Goal: Task Accomplishment & Management: Use online tool/utility

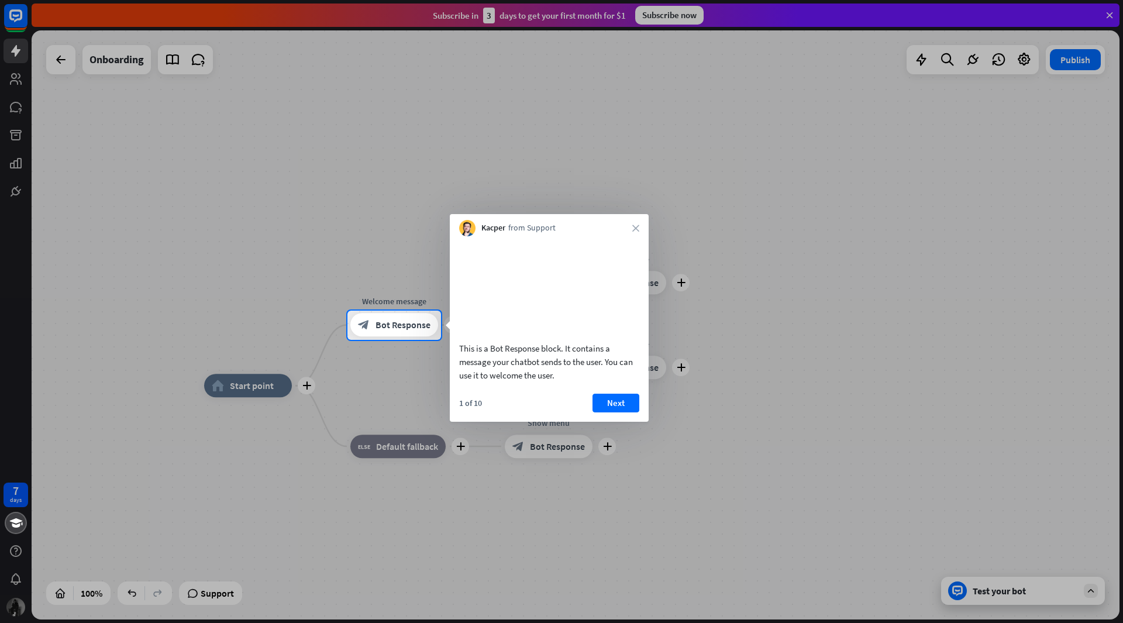
click at [406, 262] on div at bounding box center [561, 155] width 1123 height 311
click at [633, 228] on icon "close" at bounding box center [636, 228] width 7 height 7
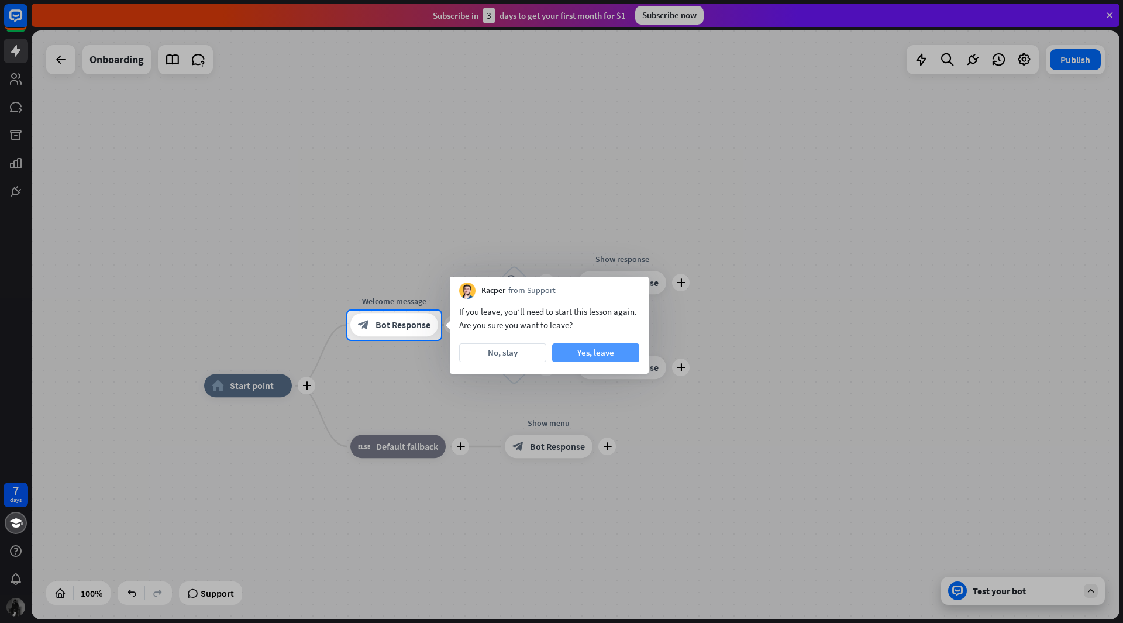
click at [596, 352] on button "Yes, leave" at bounding box center [595, 352] width 87 height 19
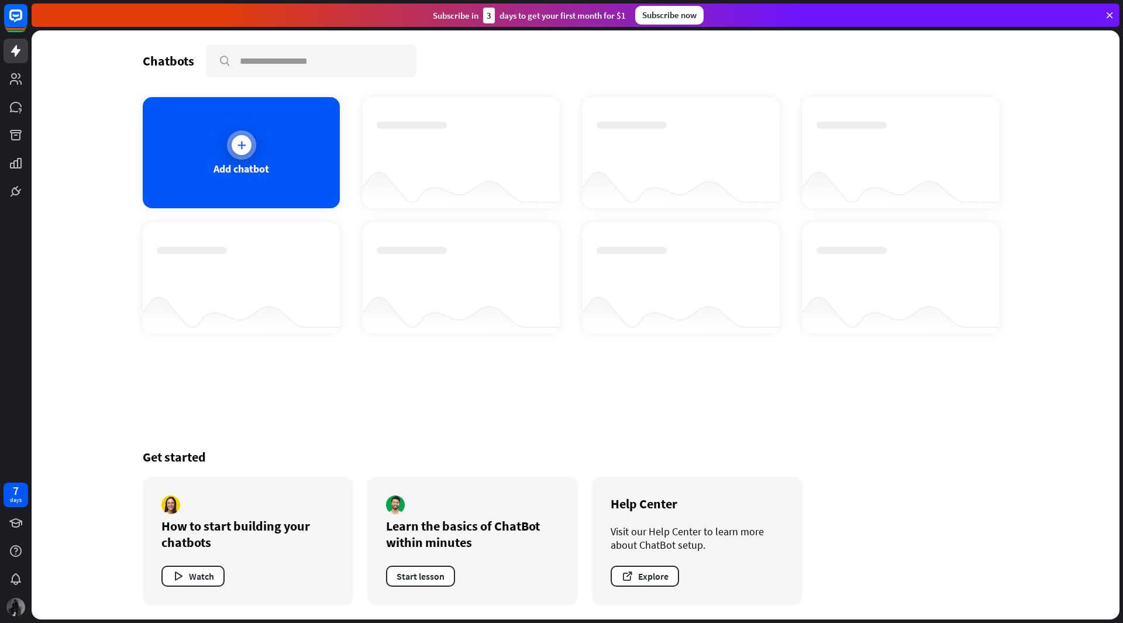
click at [222, 131] on div "Add chatbot" at bounding box center [241, 152] width 197 height 111
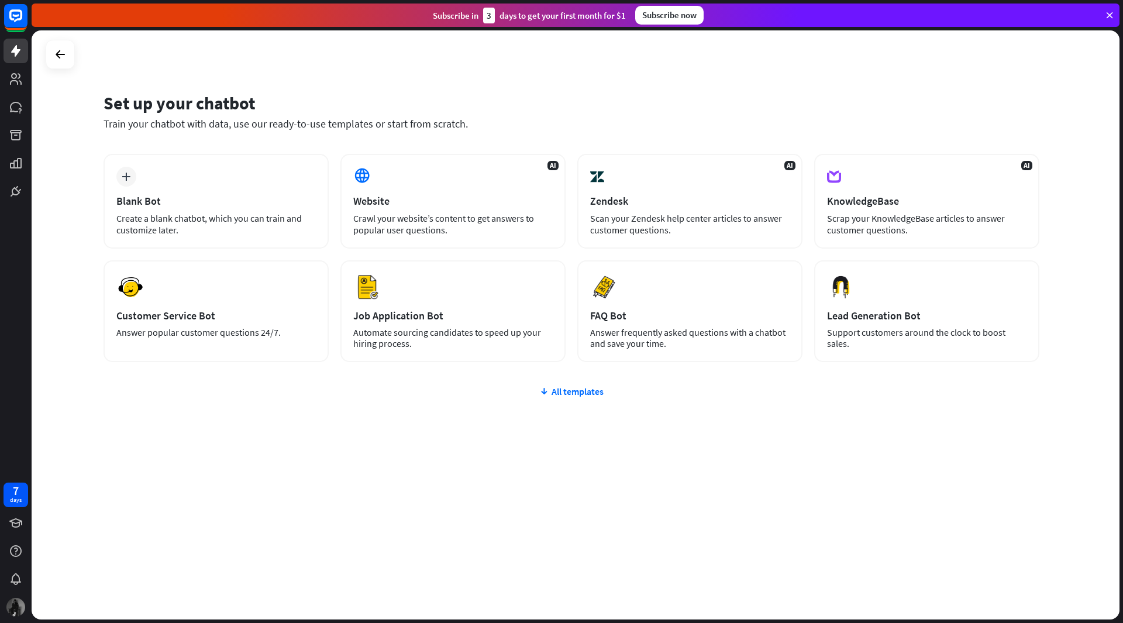
click at [555, 398] on div "plus Blank Bot Create a blank chatbot, which you can train and customize later.…" at bounding box center [572, 328] width 936 height 349
click at [555, 391] on div "All templates" at bounding box center [572, 392] width 936 height 12
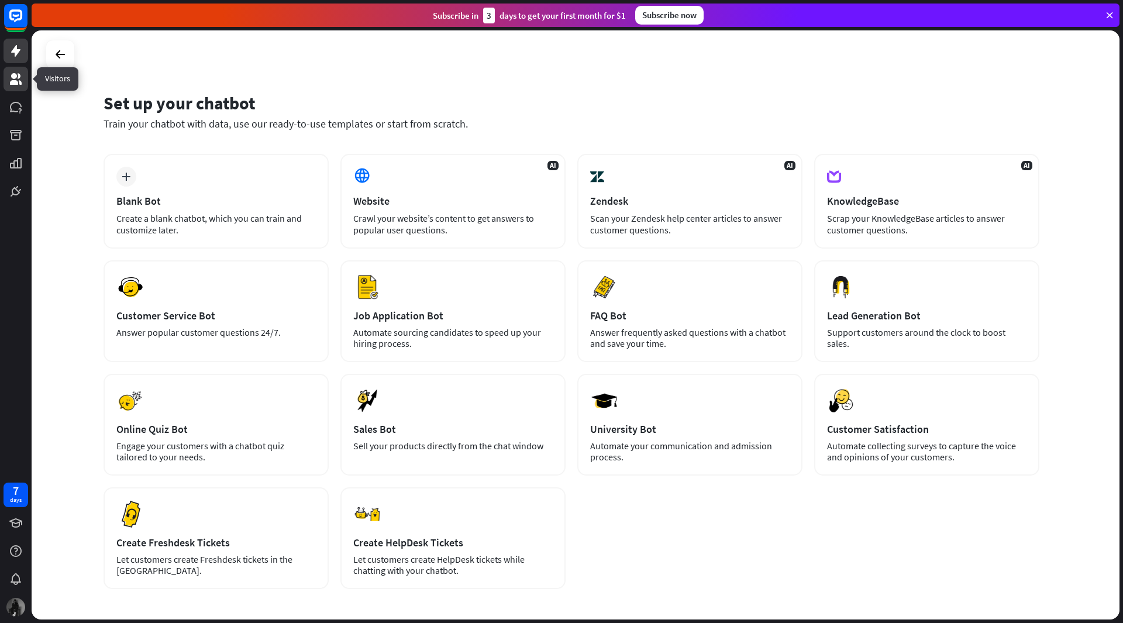
click at [21, 83] on icon at bounding box center [16, 79] width 12 height 12
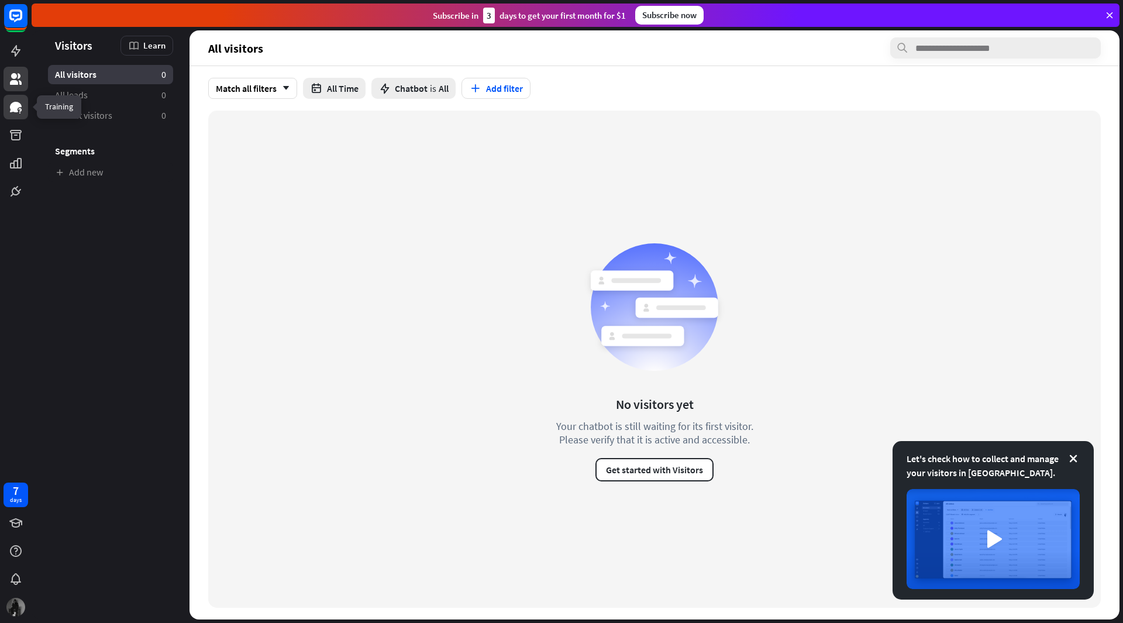
click at [15, 118] on link at bounding box center [16, 107] width 25 height 25
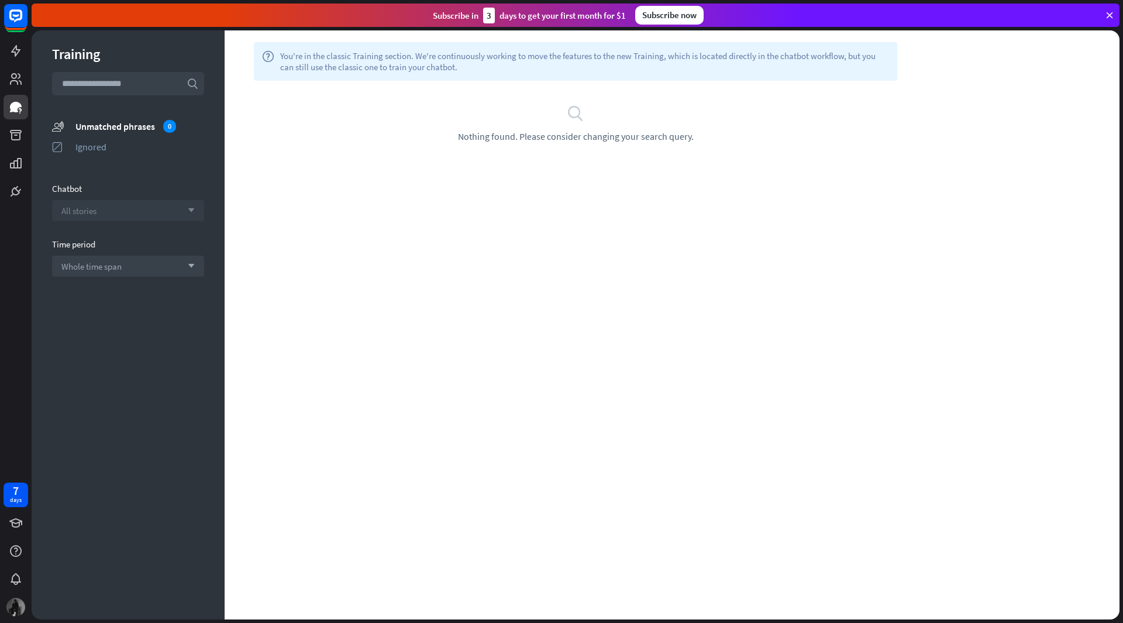
click at [129, 208] on div "All stories arrow_down" at bounding box center [128, 210] width 152 height 21
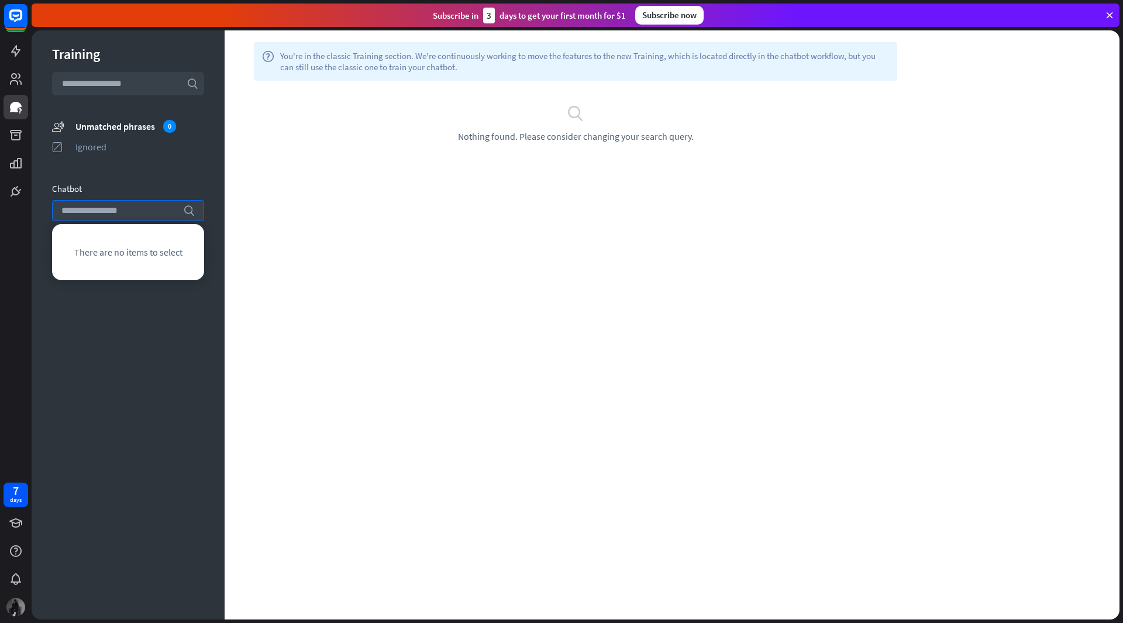
click at [137, 350] on div "Training search unmatched_phrases Unmatched phrases 0 ignored Ignored Chatbot s…" at bounding box center [128, 324] width 193 height 589
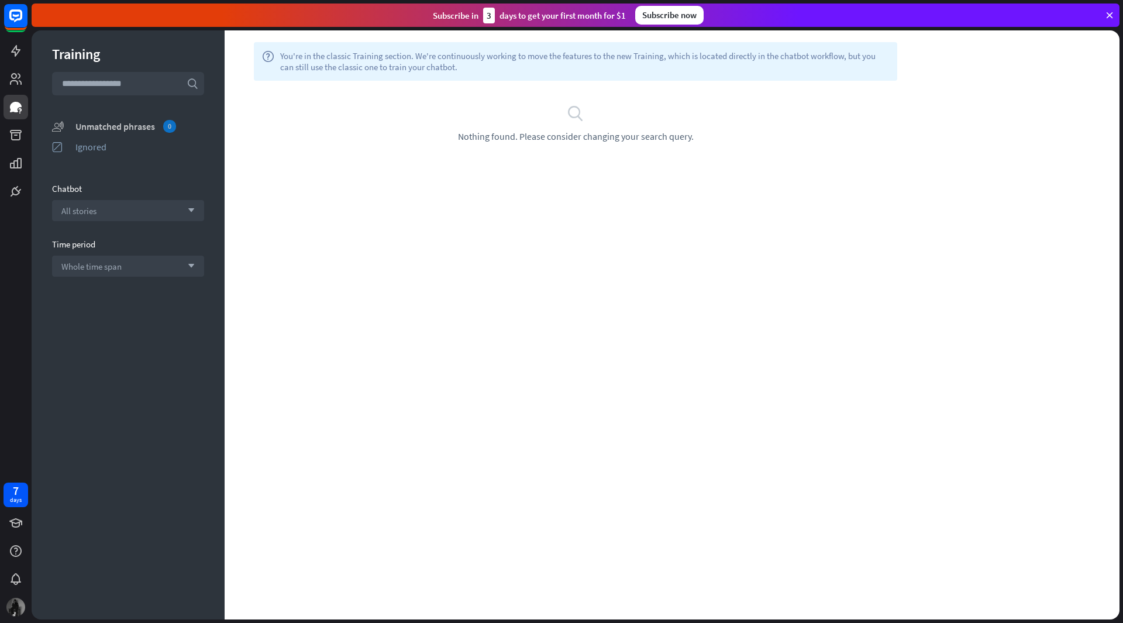
click at [115, 123] on div "Unmatched phrases 0" at bounding box center [139, 126] width 129 height 13
click at [386, 127] on div "search Nothing found. Please consider changing your search query." at bounding box center [575, 123] width 667 height 38
click at [15, 54] on icon at bounding box center [15, 51] width 9 height 12
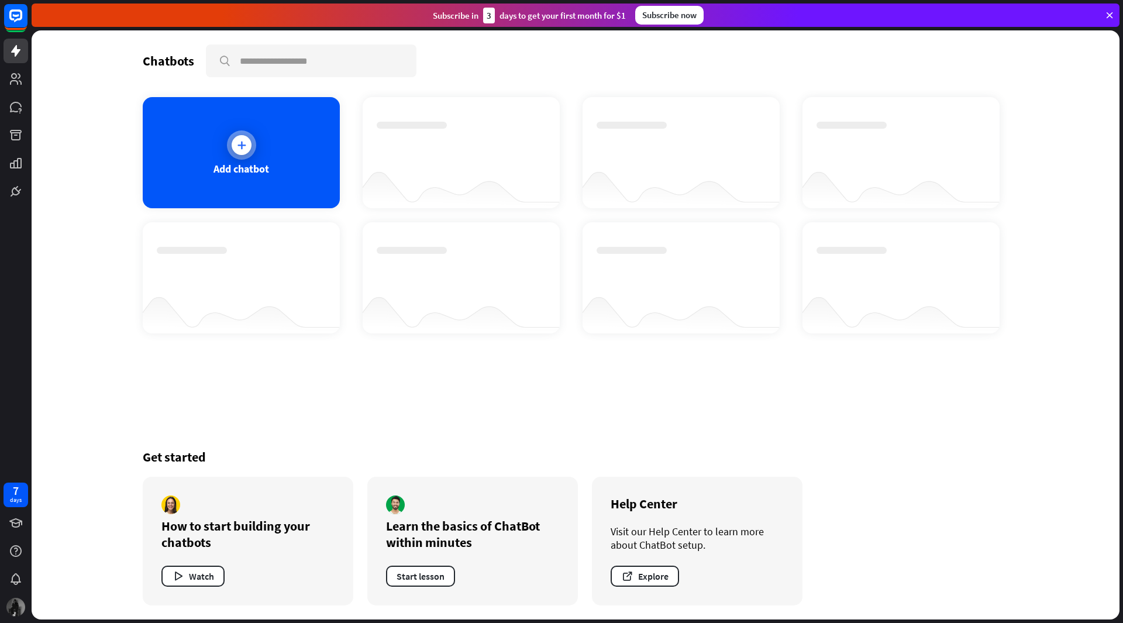
click at [269, 164] on div "Add chatbot" at bounding box center [242, 168] width 56 height 13
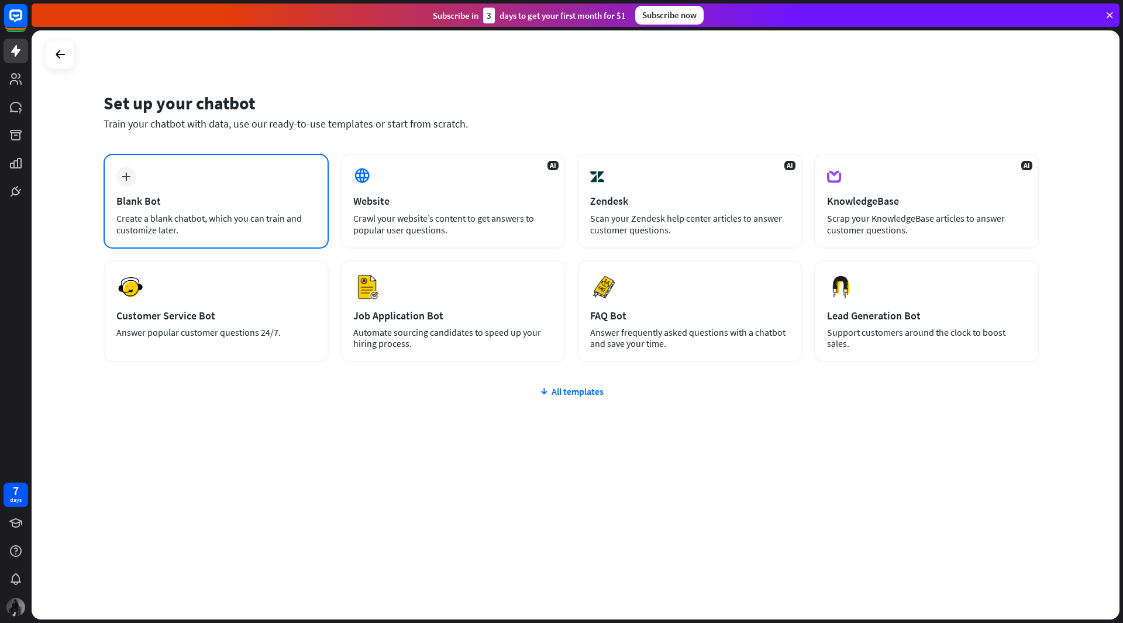
click at [226, 164] on div "plus Blank Bot Create a blank chatbot, which you can train and customize later." at bounding box center [216, 201] width 225 height 95
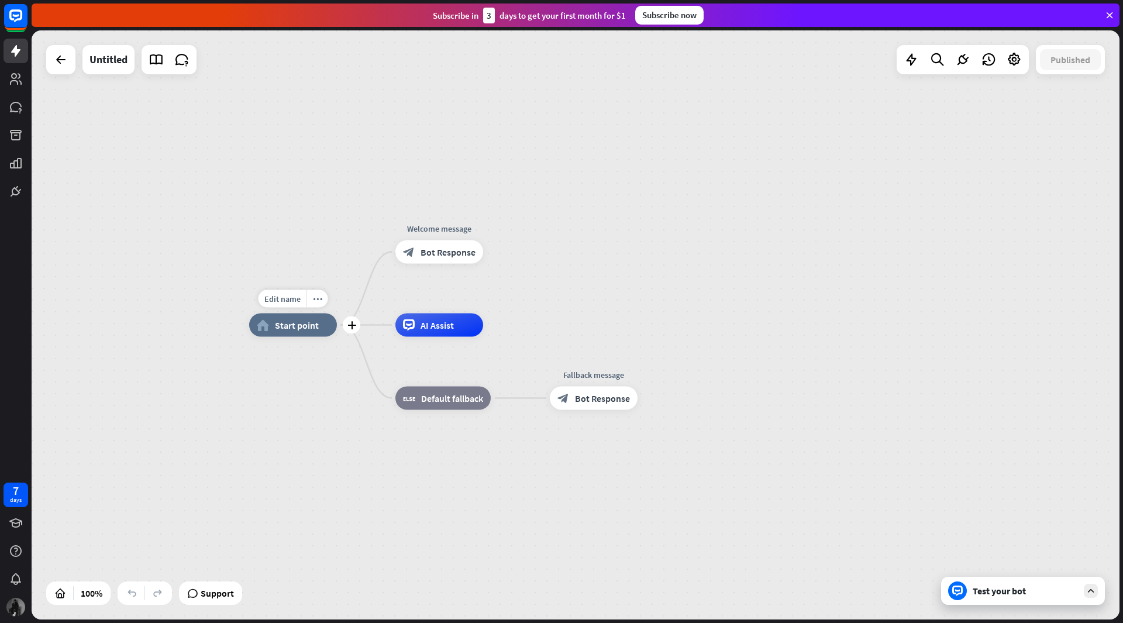
click at [307, 331] on span "Start point" at bounding box center [297, 325] width 44 height 12
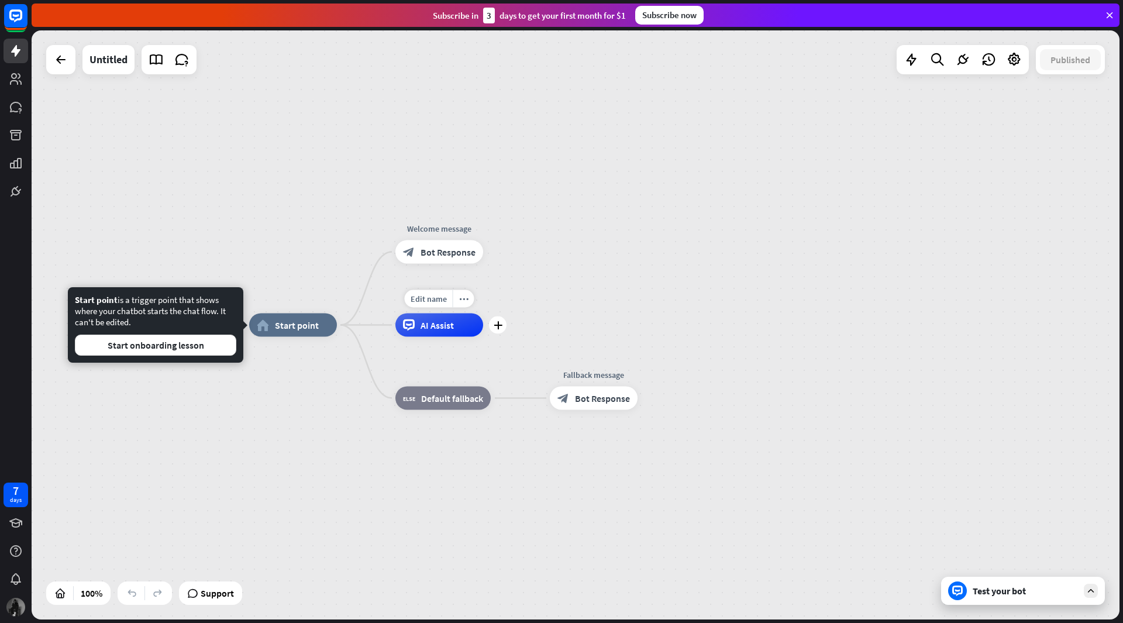
click at [407, 330] on icon at bounding box center [409, 325] width 12 height 12
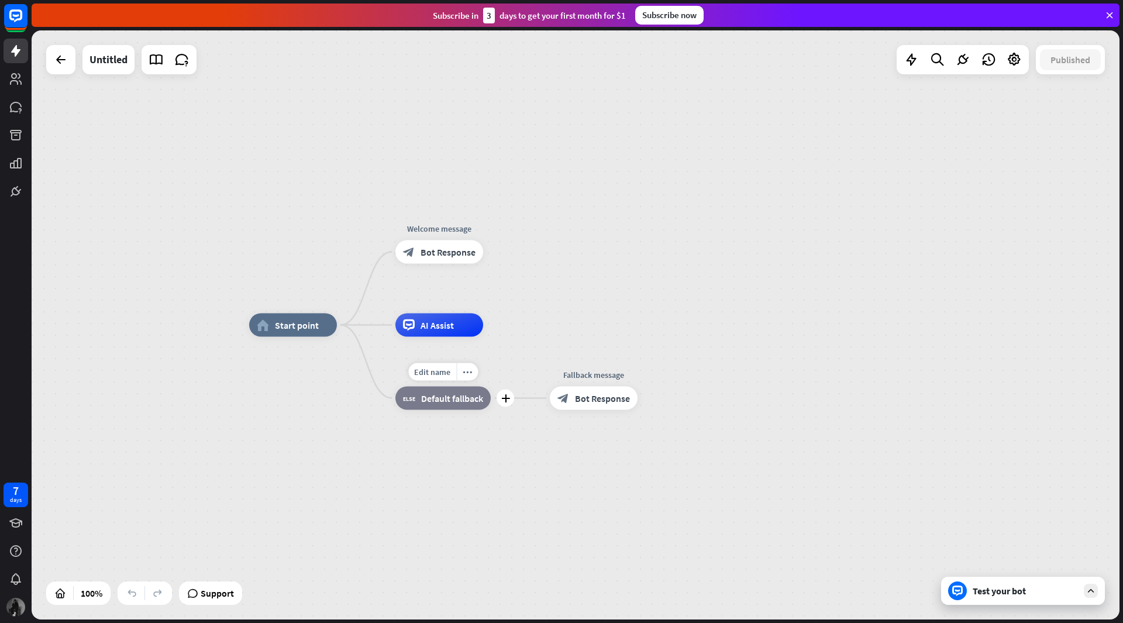
click at [438, 403] on span "Default fallback" at bounding box center [452, 399] width 62 height 12
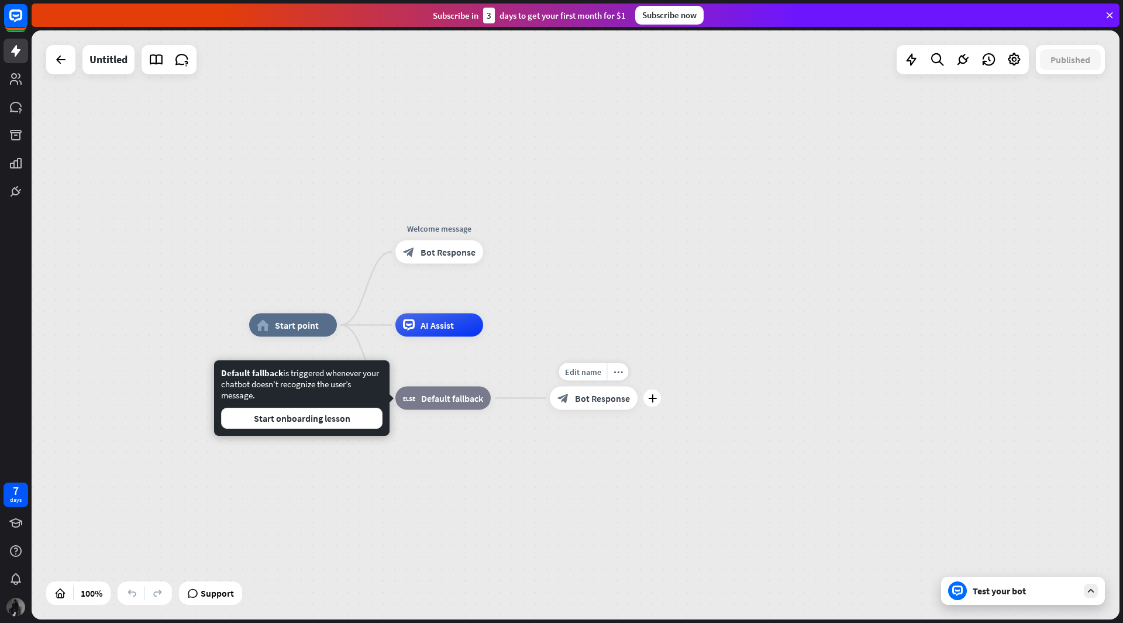
click at [604, 405] on div "block_bot_response Bot Response" at bounding box center [594, 398] width 88 height 23
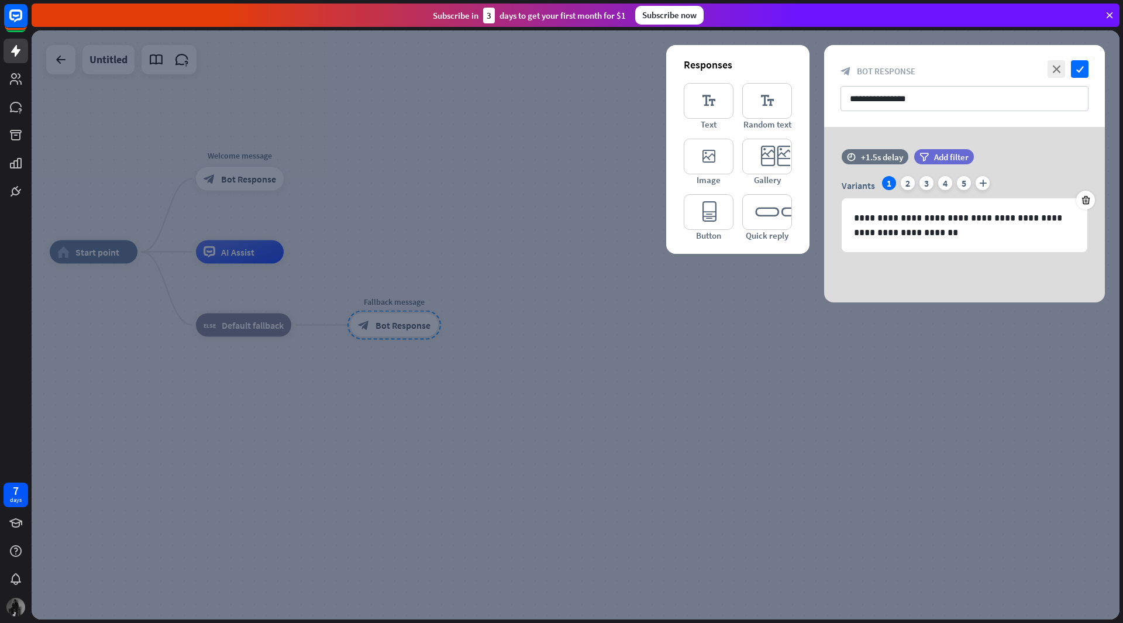
click at [472, 270] on div at bounding box center [576, 324] width 1088 height 589
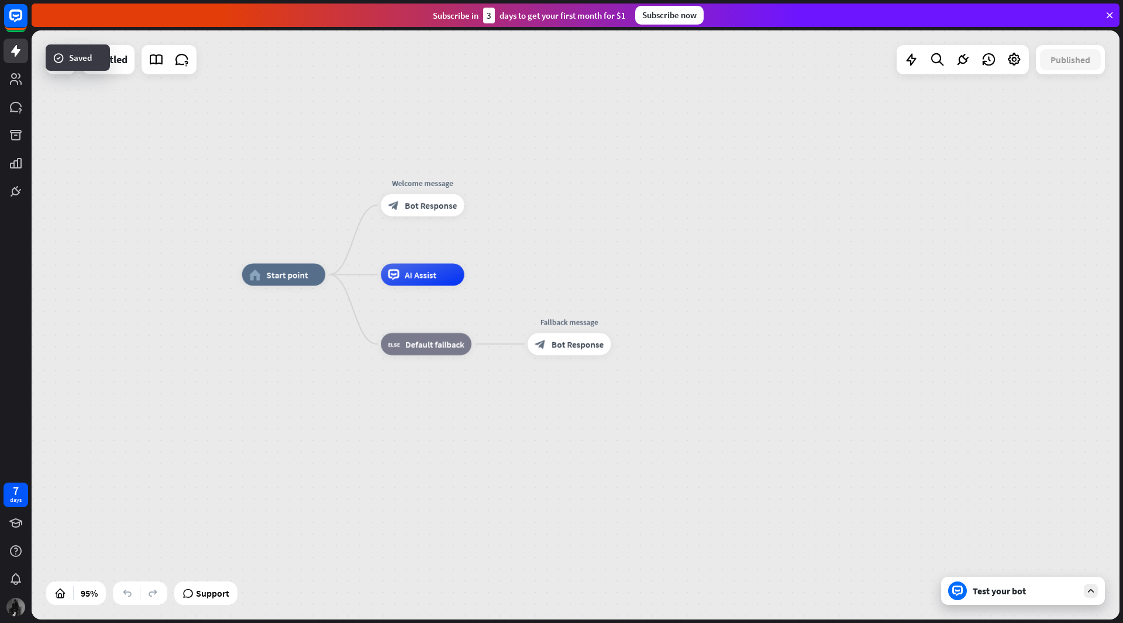
drag, startPoint x: 372, startPoint y: 204, endPoint x: 628, endPoint y: 252, distance: 260.7
click at [628, 252] on div "home_2 Start point Welcome message block_bot_response Bot Response AI Assist bl…" at bounding box center [576, 324] width 1088 height 589
